Goal: Task Accomplishment & Management: Manage account settings

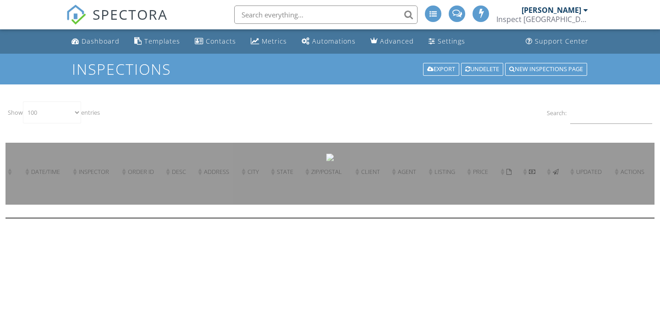
select select "100"
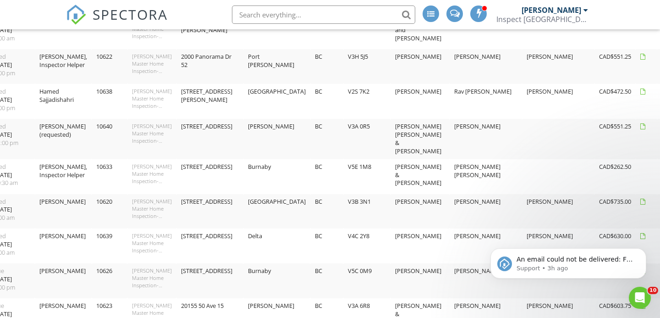
scroll to position [834, 50]
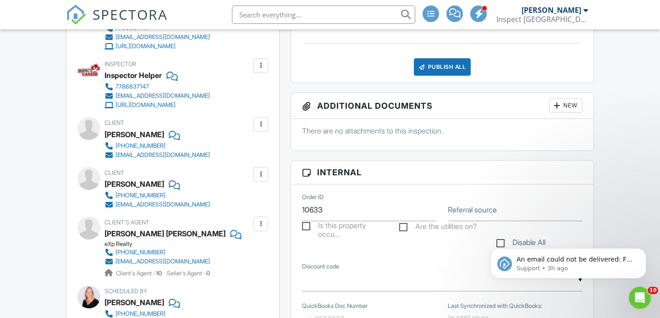
scroll to position [359, 0]
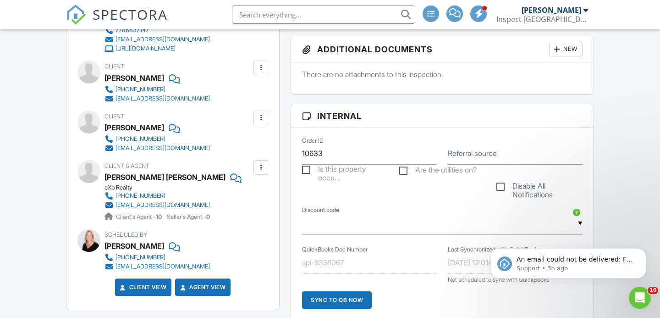
click at [259, 168] on div at bounding box center [260, 167] width 9 height 9
click at [251, 192] on li "Edit" at bounding box center [239, 195] width 47 height 23
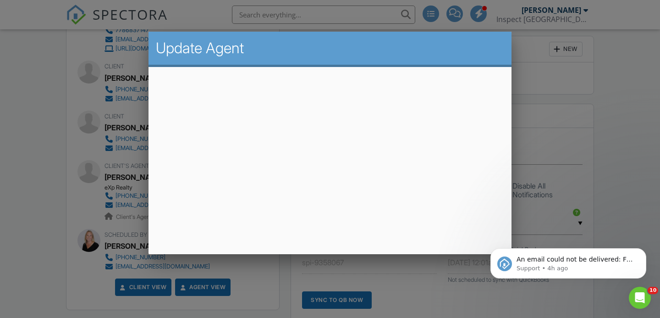
click at [31, 215] on div at bounding box center [330, 152] width 660 height 397
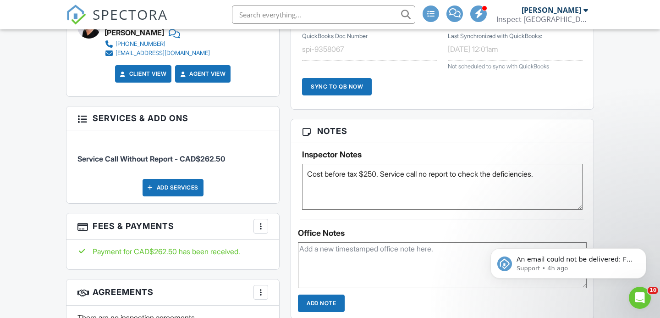
scroll to position [607, 0]
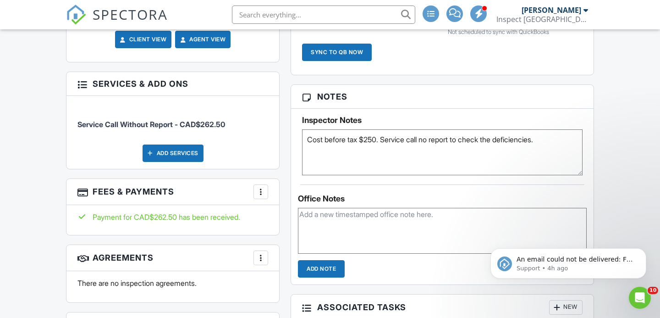
click at [257, 191] on div at bounding box center [260, 191] width 9 height 9
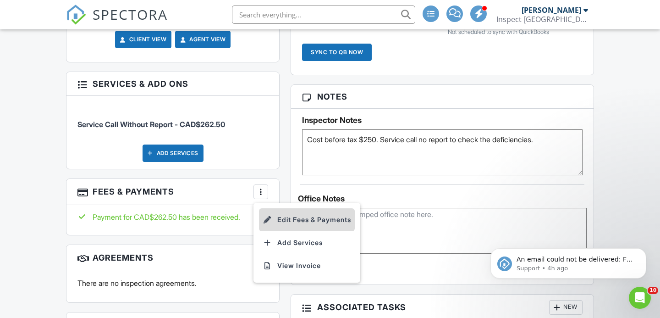
click at [286, 219] on li "Edit Fees & Payments" at bounding box center [307, 219] width 96 height 23
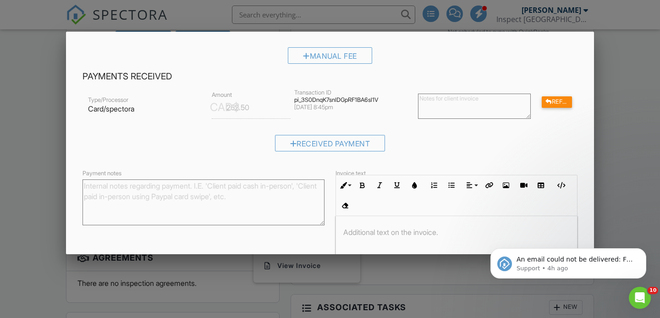
scroll to position [150, 0]
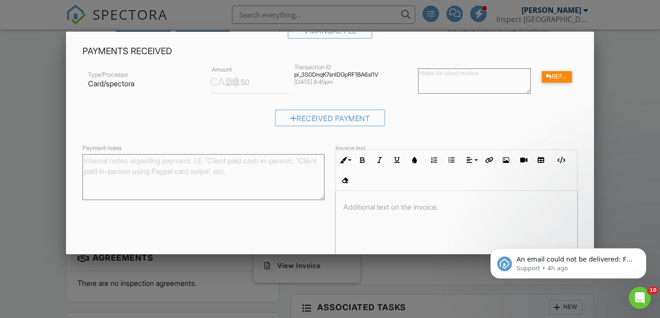
click at [250, 173] on textarea "Payment notes" at bounding box center [204, 177] width 242 height 46
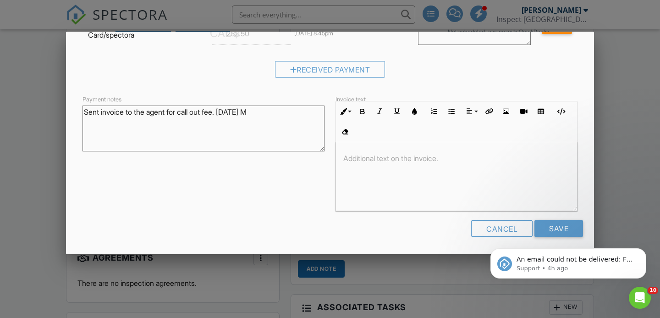
scroll to position [198, 0]
type textarea "Sent invoice to the agent for call out fee. [DATE] M"
click at [563, 228] on input "Save" at bounding box center [559, 228] width 49 height 17
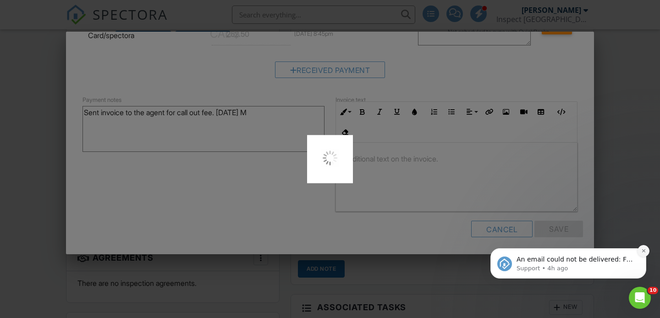
click at [645, 250] on icon "Dismiss notification" at bounding box center [643, 250] width 5 height 5
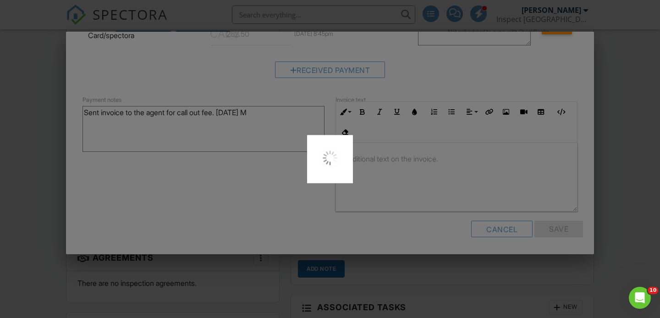
click at [650, 250] on div at bounding box center [330, 159] width 660 height 318
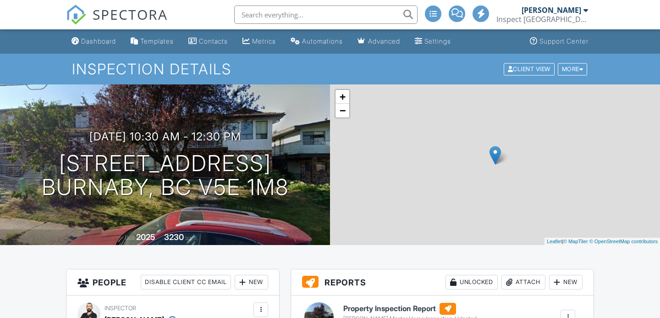
scroll to position [607, 0]
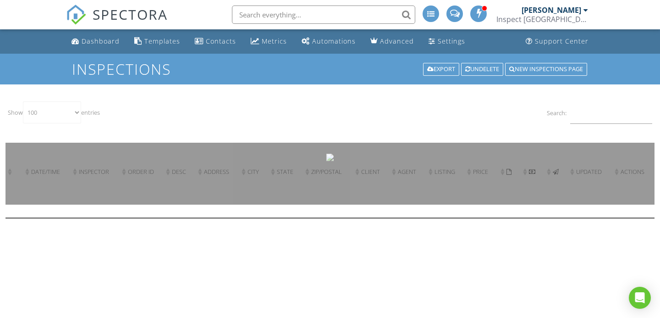
select select "100"
